Goal: Information Seeking & Learning: Learn about a topic

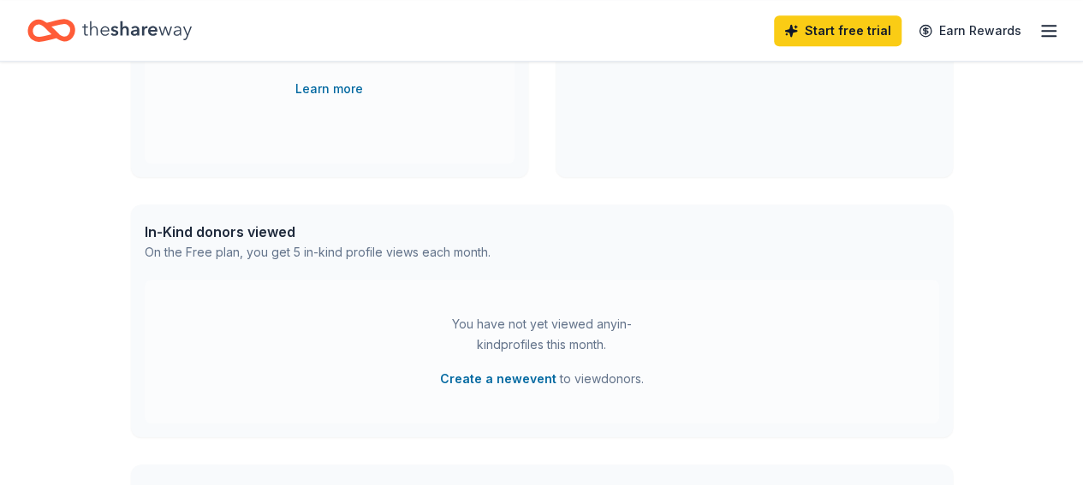
scroll to position [114, 0]
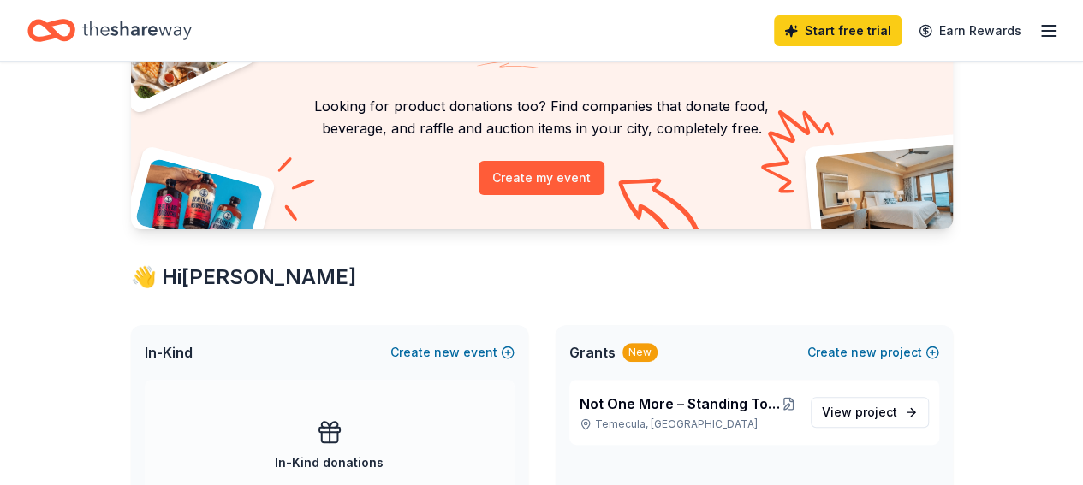
click at [1042, 26] on line "button" at bounding box center [1049, 26] width 14 height 0
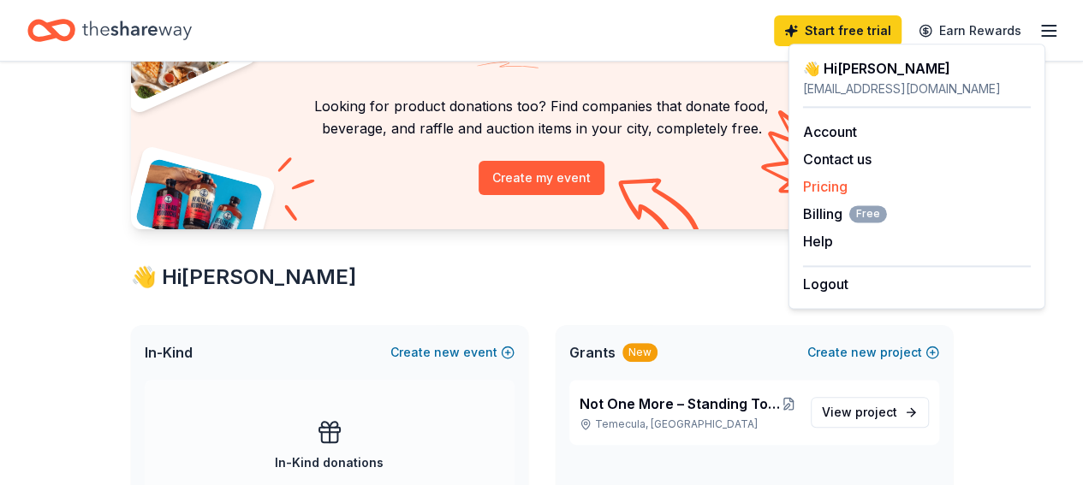
click at [826, 187] on link "Pricing" at bounding box center [825, 186] width 45 height 17
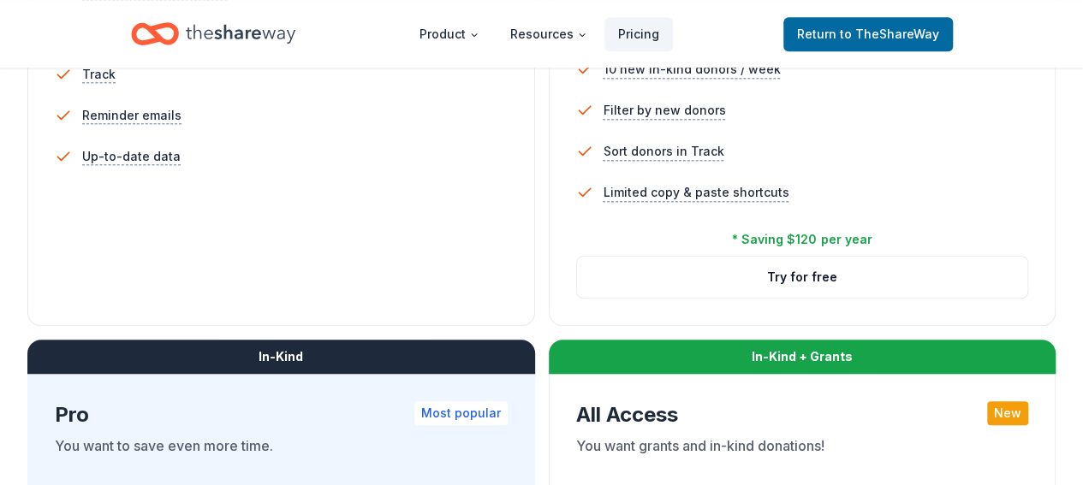
scroll to position [685, 0]
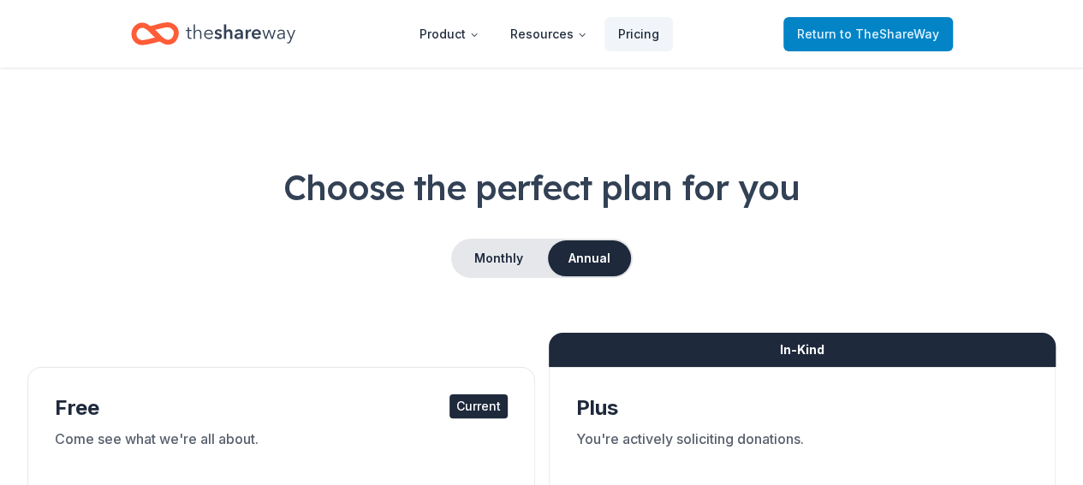
click at [844, 32] on span "to TheShareWay" at bounding box center [889, 34] width 99 height 15
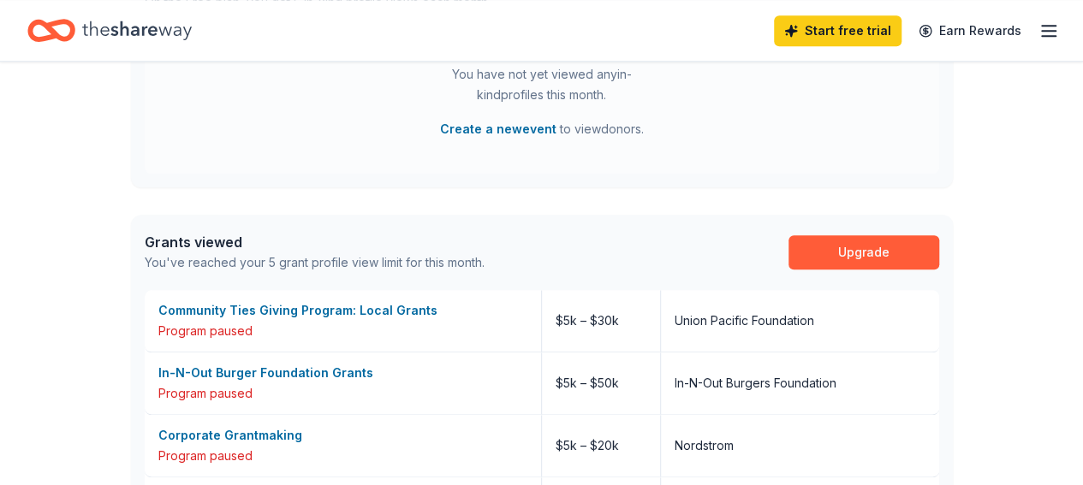
scroll to position [1027, 0]
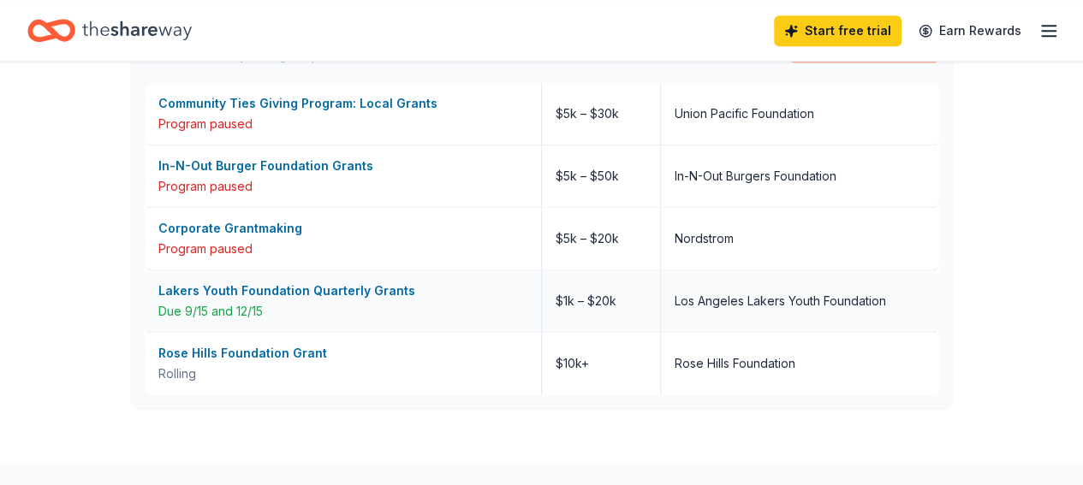
click at [284, 289] on div "Lakers Youth Foundation Quarterly Grants" at bounding box center [342, 291] width 369 height 21
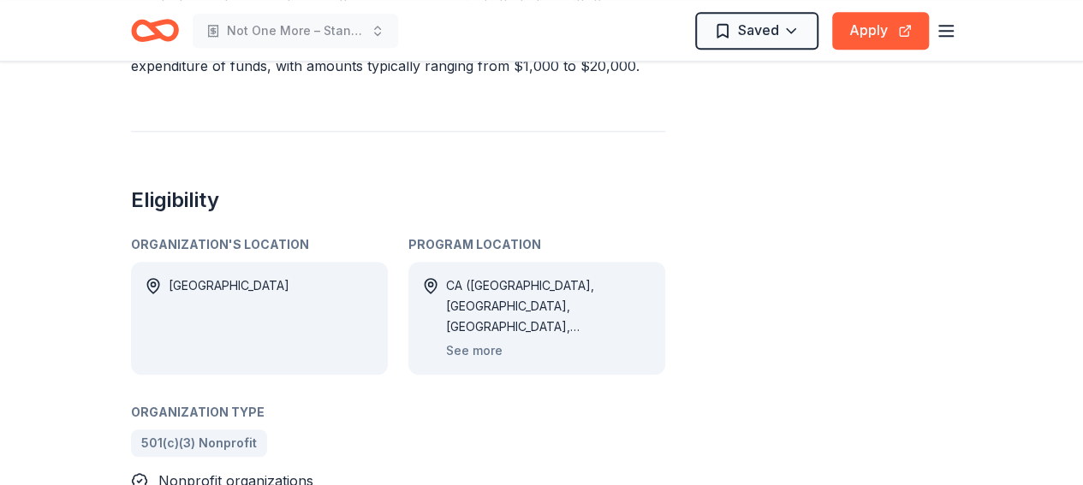
scroll to position [799, 0]
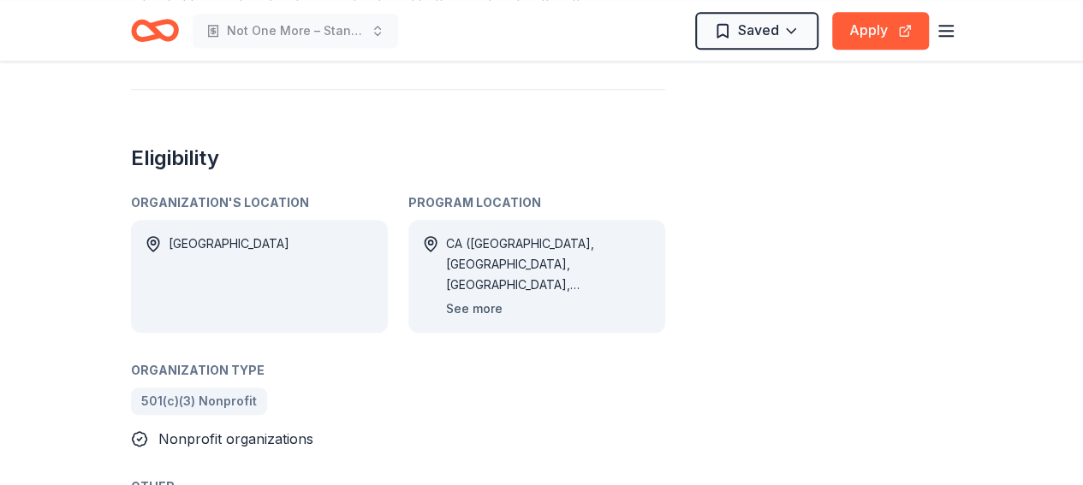
click at [476, 311] on button "See more" at bounding box center [474, 309] width 56 height 21
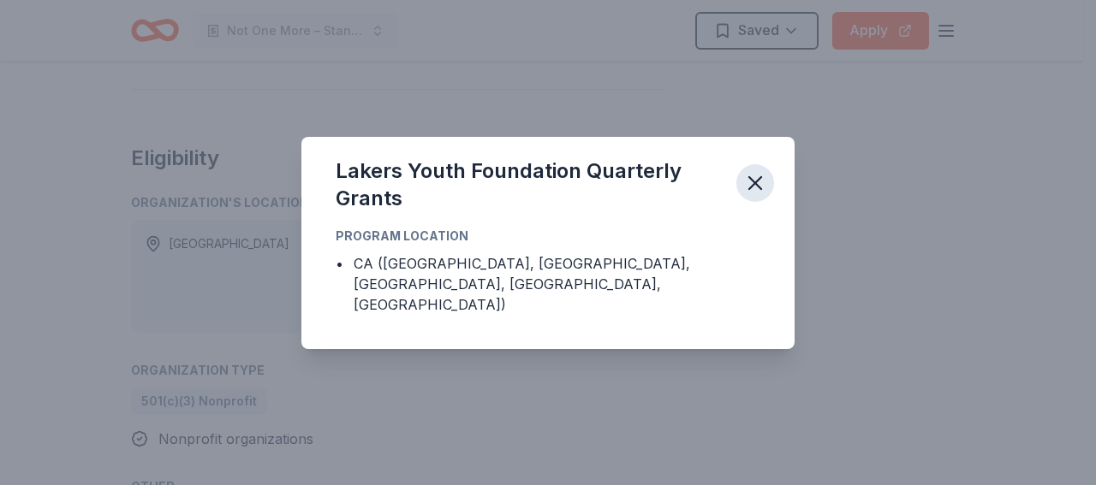
click at [755, 189] on icon "button" at bounding box center [755, 183] width 12 height 12
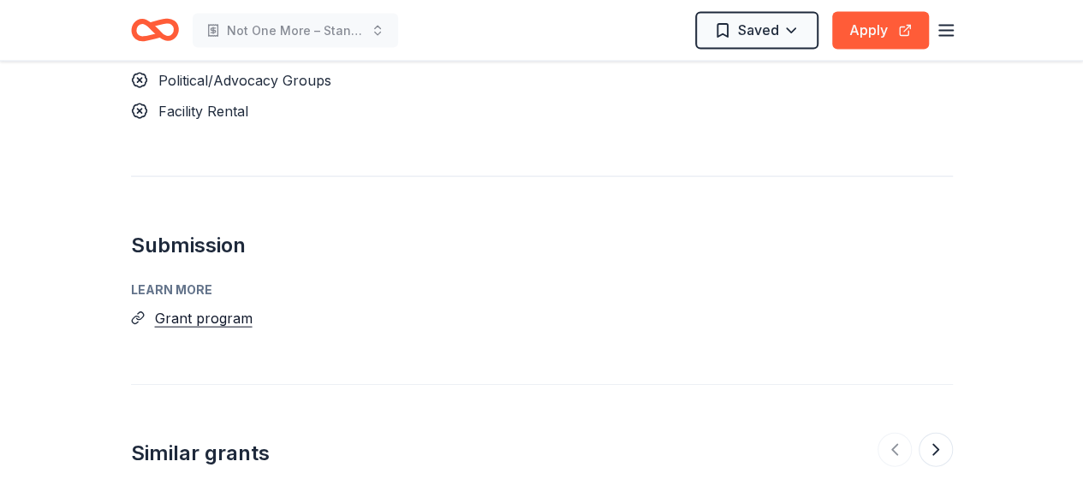
scroll to position [1712, 0]
click at [207, 320] on button "Grant program" at bounding box center [204, 319] width 98 height 22
